Goal: Task Accomplishment & Management: Complete application form

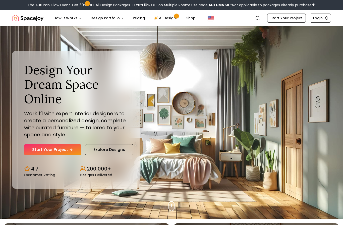
scroll to position [6, 0]
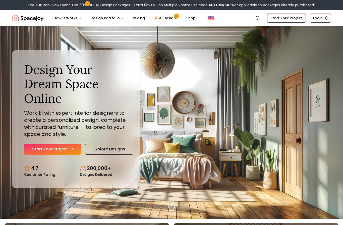
click at [46, 155] on link "Start Your Project" at bounding box center [52, 149] width 57 height 11
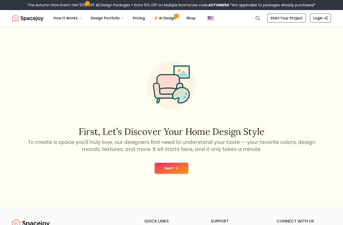
click at [171, 170] on button "Next" at bounding box center [172, 168] width 34 height 11
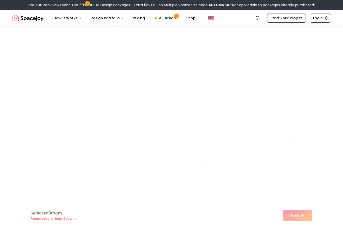
scroll to position [1413, 0]
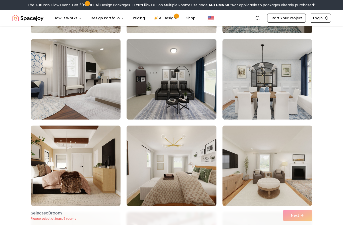
click at [44, 93] on img at bounding box center [76, 79] width 94 height 84
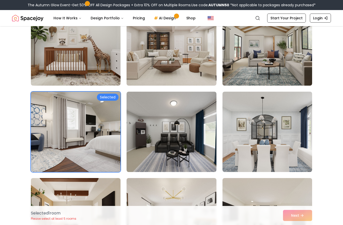
scroll to position [1360, 0]
click at [51, 130] on img at bounding box center [76, 132] width 94 height 84
